Goal: Check status: Check status

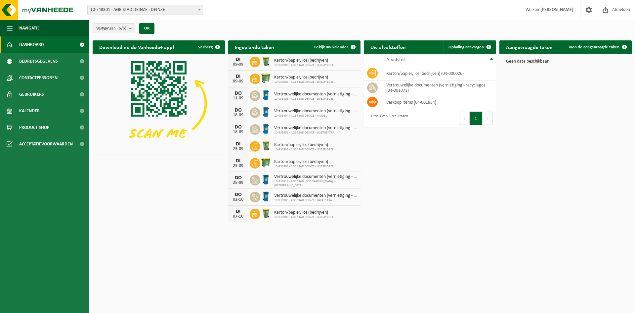
click at [120, 8] on span "10-743301 - AGB STAD DEINZE - DEINZE" at bounding box center [145, 9] width 115 height 9
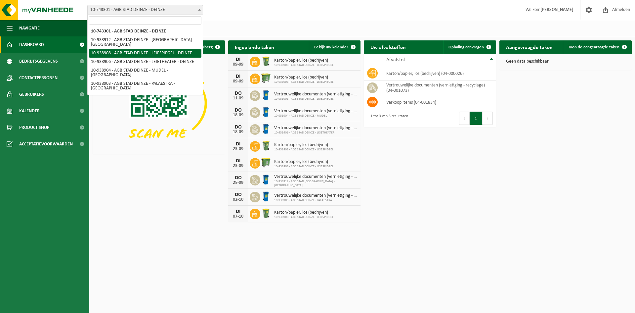
select select "138162"
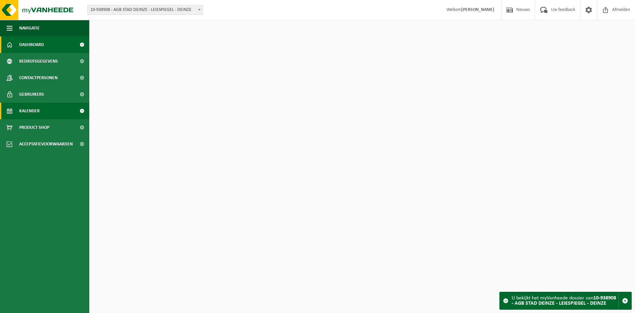
drag, startPoint x: 30, startPoint y: 112, endPoint x: 39, endPoint y: 112, distance: 9.3
click at [30, 112] on span "Kalender" at bounding box center [29, 111] width 21 height 17
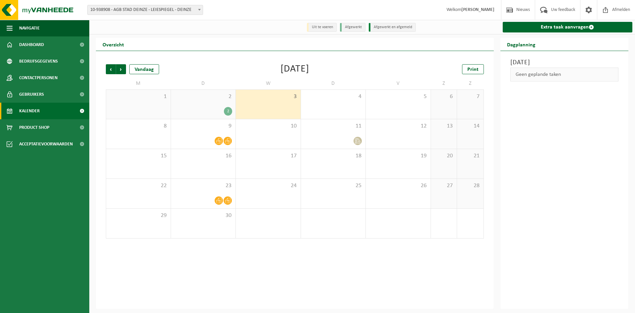
click at [230, 110] on div "2" at bounding box center [228, 111] width 8 height 9
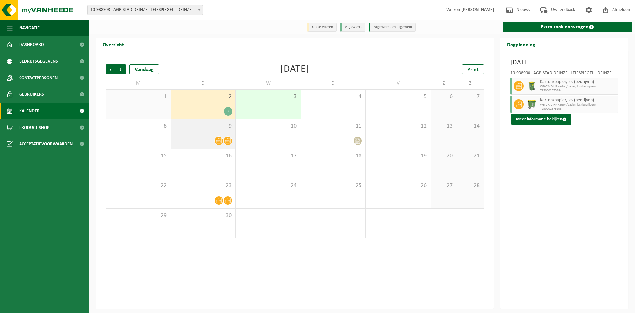
click at [220, 140] on icon at bounding box center [219, 141] width 6 height 6
